Goal: Transaction & Acquisition: Download file/media

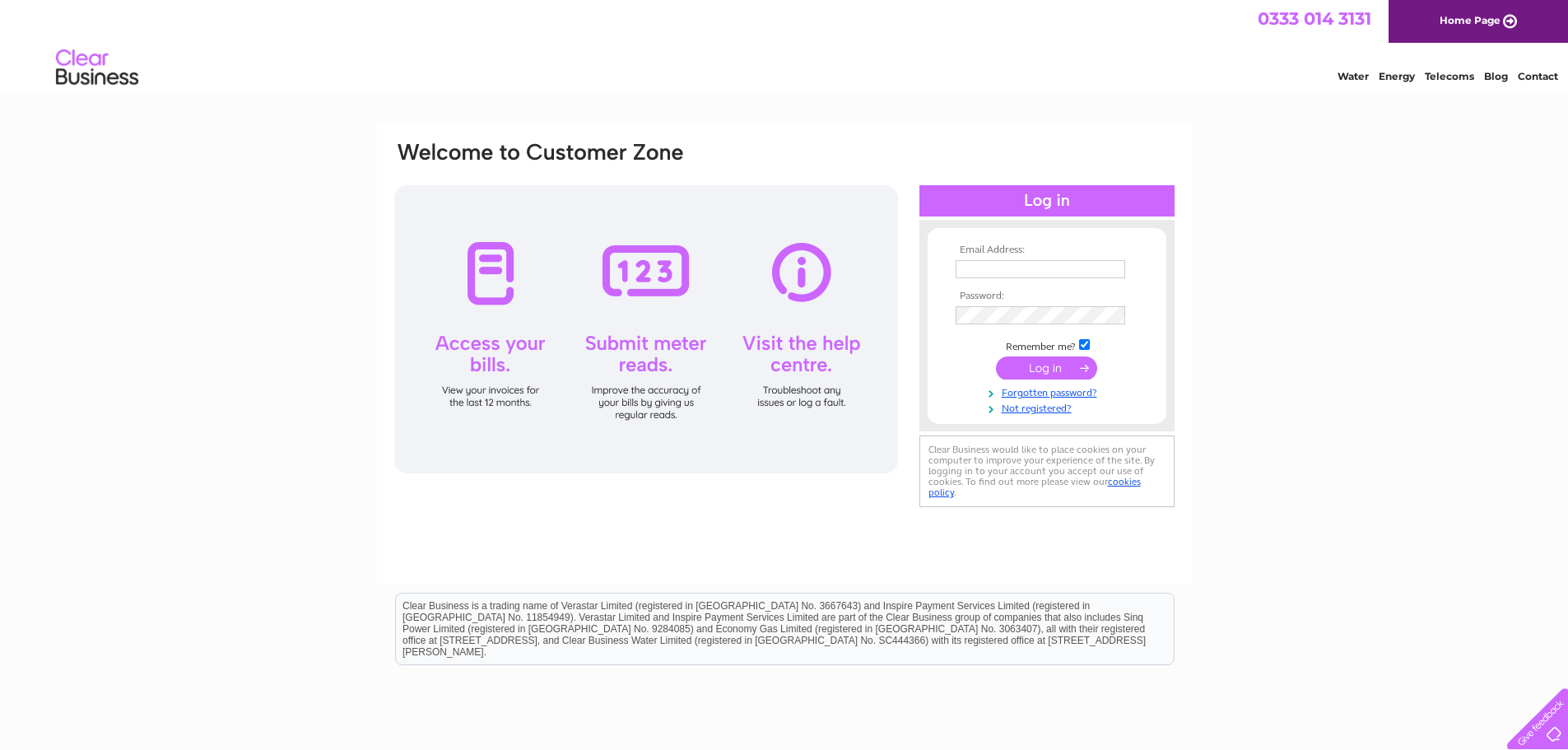
type input "accounts@tdscotland.co.uk"
click at [1037, 355] on td at bounding box center [1047, 368] width 190 height 31
click at [1036, 364] on input "submit" at bounding box center [1046, 367] width 101 height 23
click at [1030, 364] on input "submit" at bounding box center [1046, 367] width 101 height 23
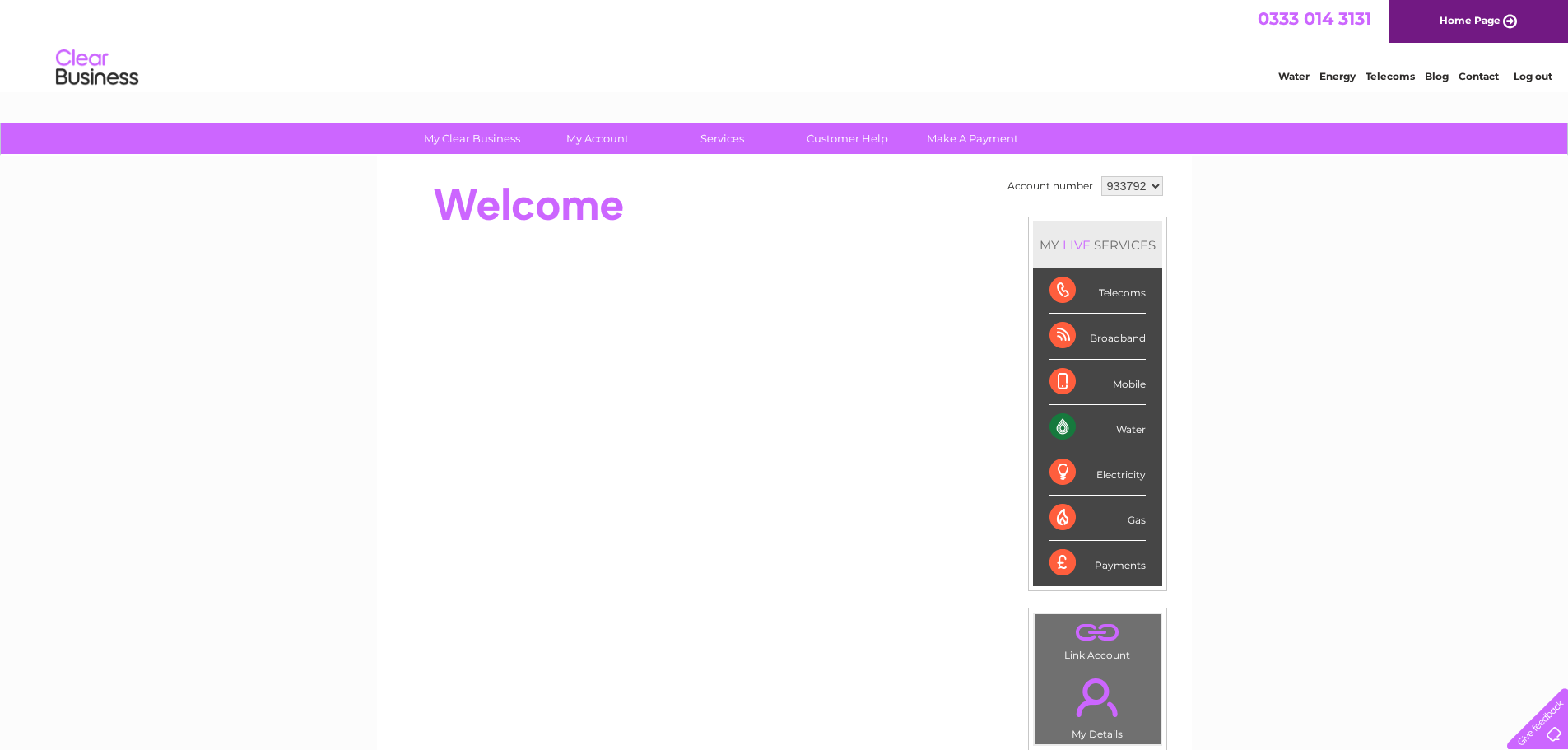
click at [1125, 190] on select "933792 993592" at bounding box center [1132, 186] width 62 height 20
click at [1132, 182] on select "933792 993592" at bounding box center [1132, 186] width 62 height 20
click at [1141, 186] on select "933792 993592" at bounding box center [1132, 186] width 62 height 20
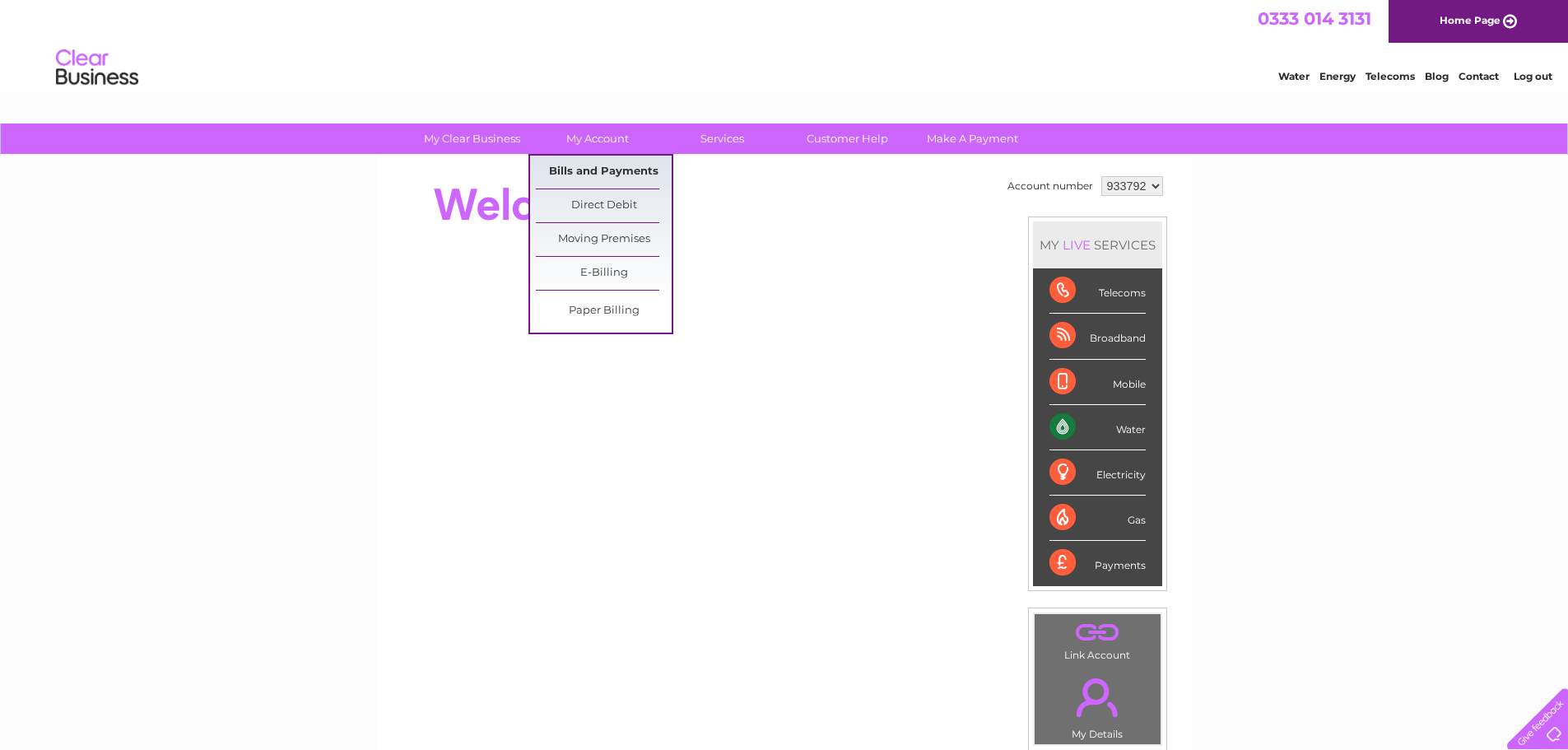
click at [612, 169] on link "Bills and Payments" at bounding box center [604, 172] width 135 height 33
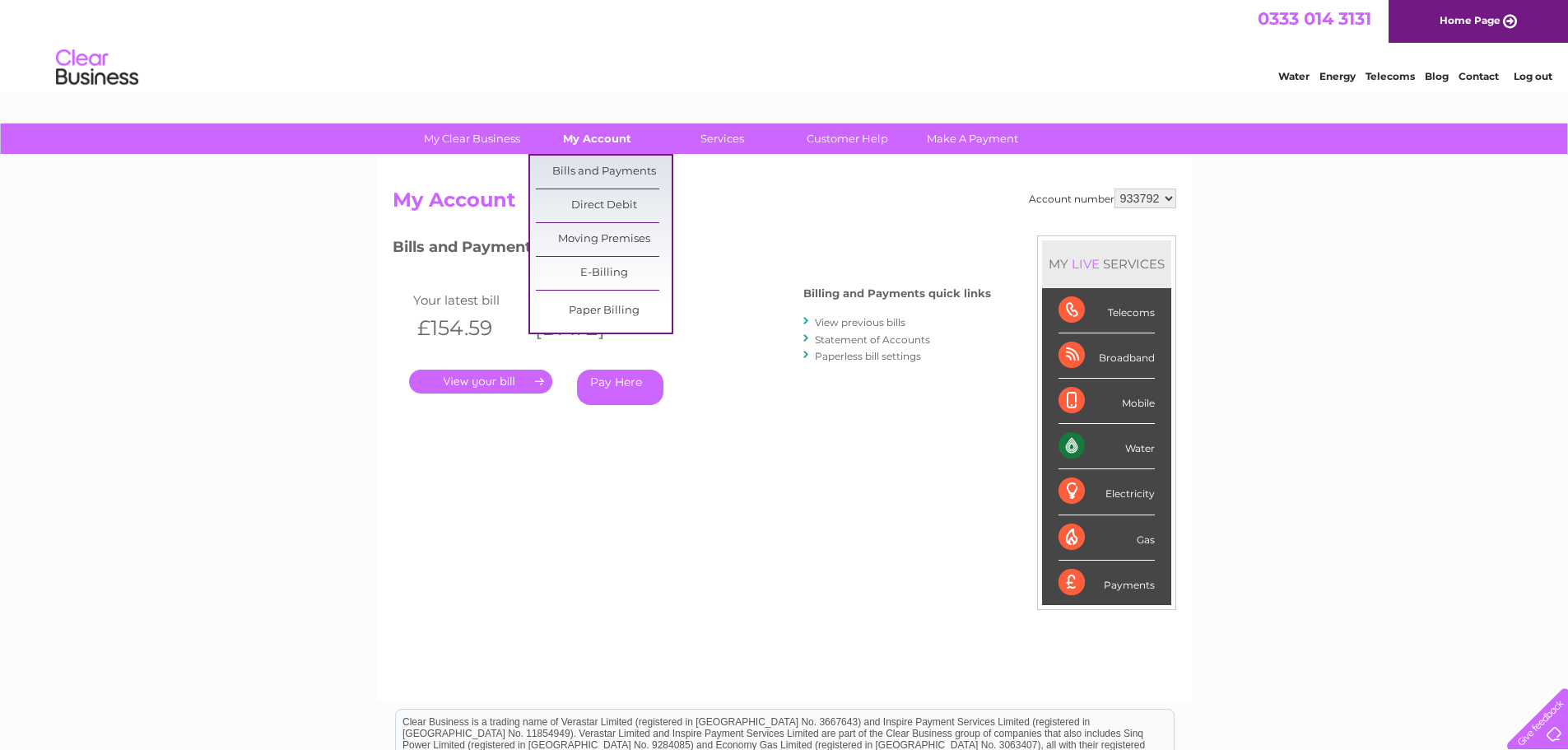
click at [628, 139] on link "My Account" at bounding box center [597, 138] width 135 height 30
click at [634, 172] on link "Bills and Payments" at bounding box center [604, 172] width 135 height 33
click at [612, 308] on link "Paper Billing" at bounding box center [604, 311] width 135 height 33
click at [586, 182] on link "Bills and Payments" at bounding box center [604, 172] width 135 height 33
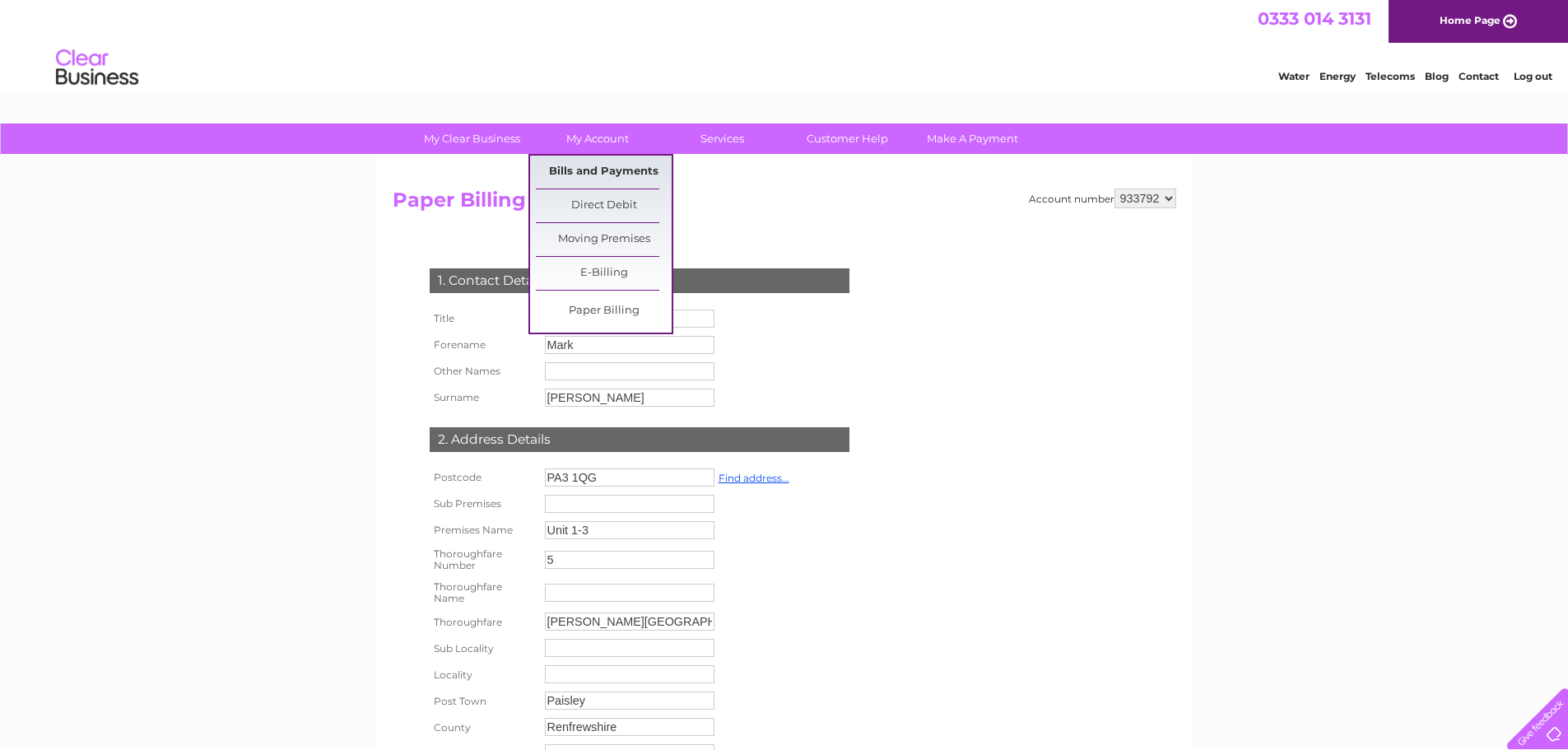
click at [620, 182] on link "Bills and Payments" at bounding box center [604, 172] width 135 height 33
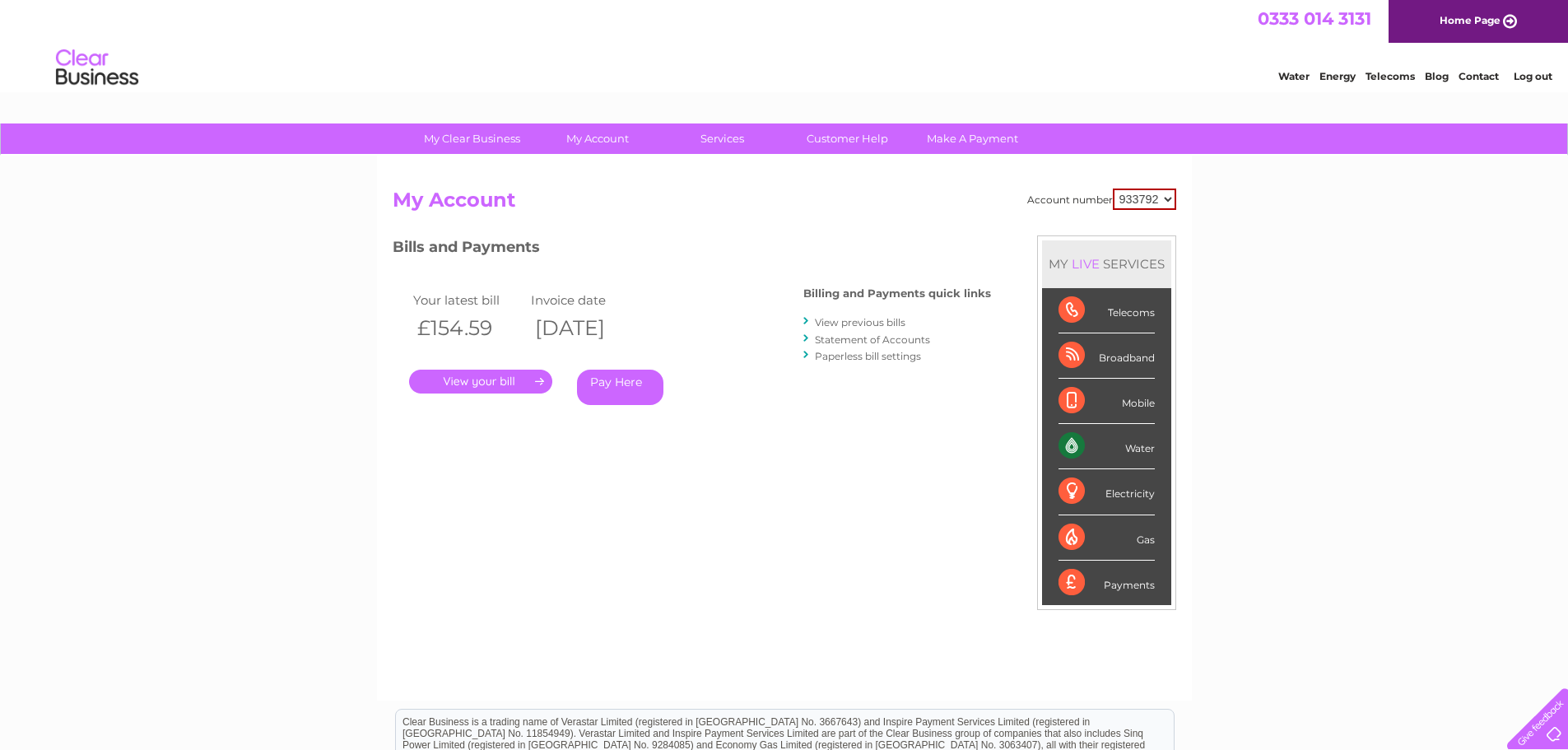
click at [865, 319] on link "View previous bills" at bounding box center [860, 322] width 90 height 13
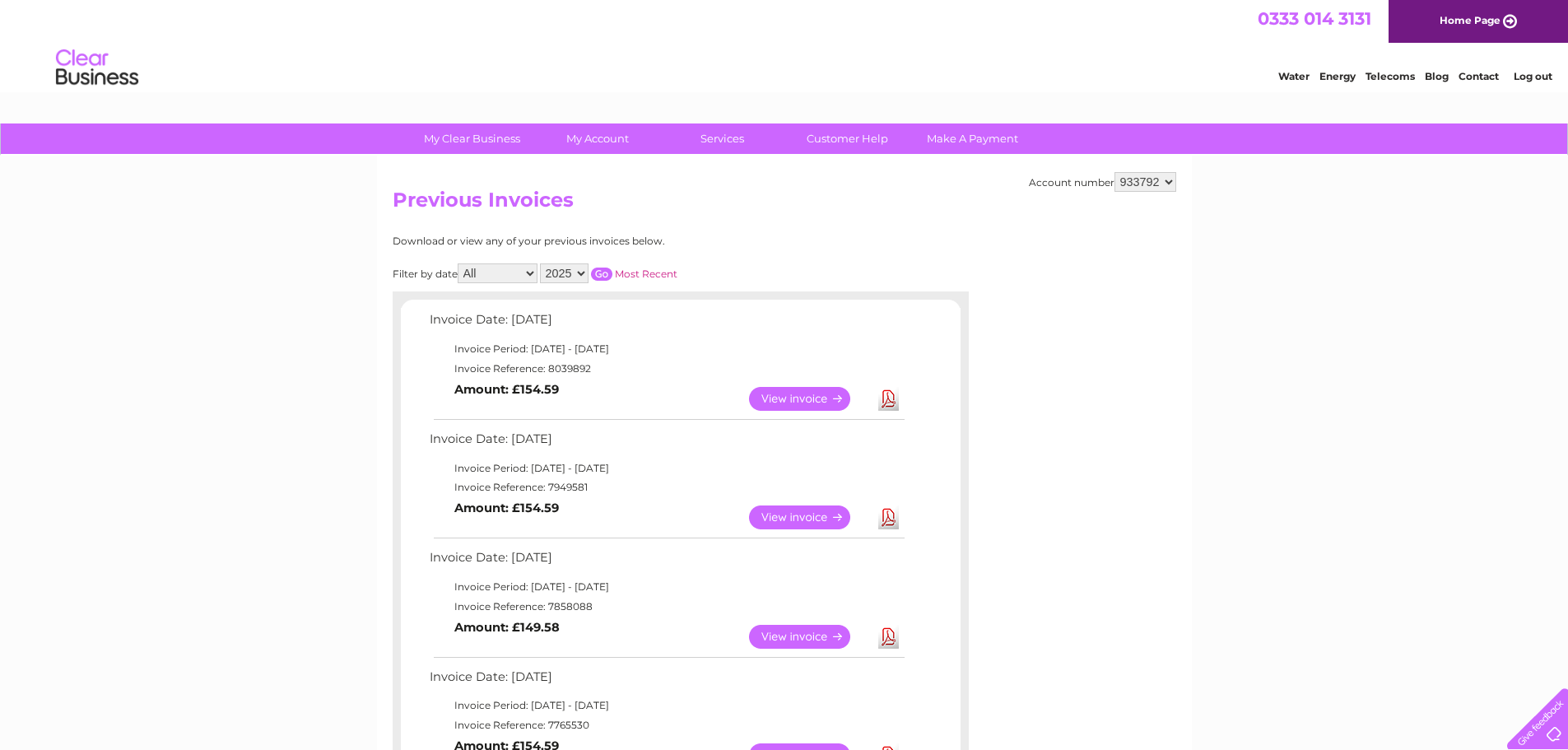
click at [1135, 181] on select "933792 993592" at bounding box center [1145, 182] width 62 height 20
select select "993592"
click at [1114, 172] on select "933792 993592" at bounding box center [1145, 182] width 62 height 20
click at [881, 400] on link "Download" at bounding box center [889, 399] width 21 height 24
